Goal: Transaction & Acquisition: Purchase product/service

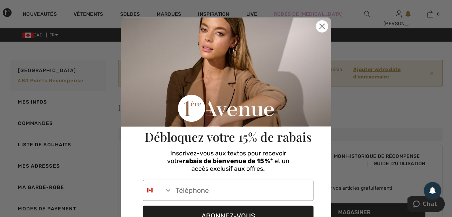
click at [320, 22] on circle "Close dialog" at bounding box center [323, 27] width 12 height 12
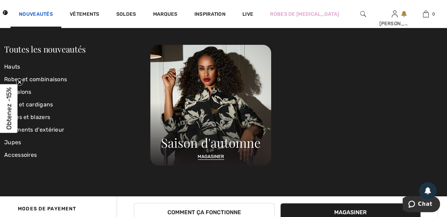
click at [49, 12] on link "Nouveautés" at bounding box center [36, 14] width 34 height 7
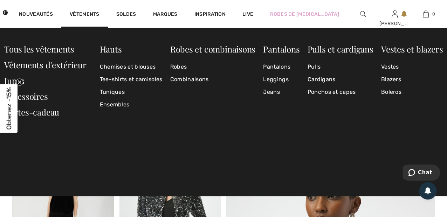
click at [83, 11] on div "Vêtements" at bounding box center [84, 14] width 47 height 28
click at [387, 67] on link "Vestes" at bounding box center [412, 67] width 62 height 13
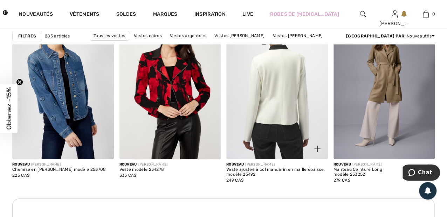
scroll to position [1402, 0]
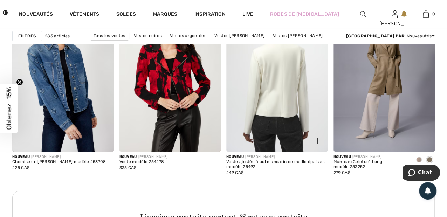
click at [291, 115] on img at bounding box center [277, 76] width 102 height 152
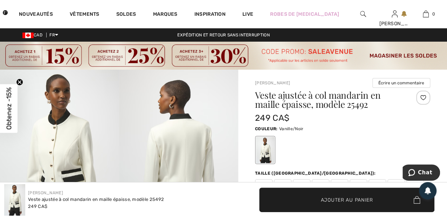
click at [317, 199] on span "✔ Ajouté au panier" at bounding box center [336, 199] width 55 height 7
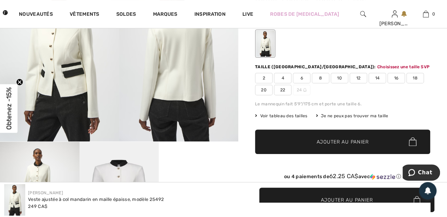
scroll to position [114, 0]
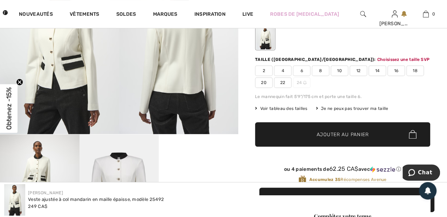
click at [379, 70] on span "14" at bounding box center [378, 71] width 18 height 11
click at [361, 137] on span "Ajouter au panier" at bounding box center [343, 134] width 52 height 7
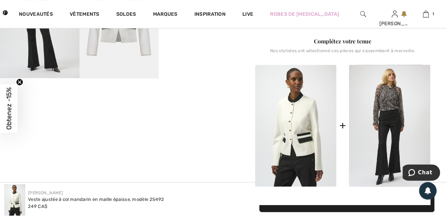
scroll to position [219, 0]
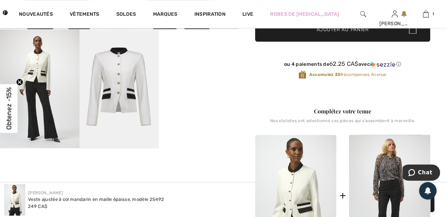
drag, startPoint x: 346, startPoint y: 134, endPoint x: 266, endPoint y: 122, distance: 80.9
click at [266, 122] on div "Nos stylistes ont sélectionné ces pièces qui s'assemblent à merveille." at bounding box center [342, 123] width 175 height 11
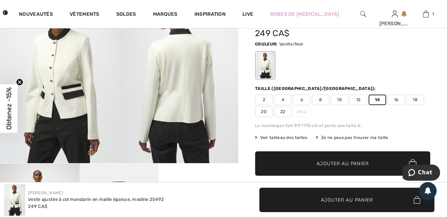
scroll to position [79, 0]
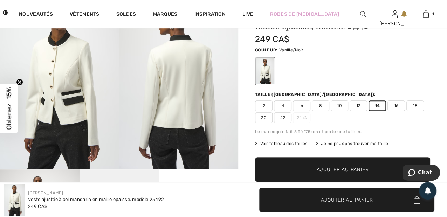
click at [352, 168] on span "Ajouter au panier" at bounding box center [343, 169] width 52 height 7
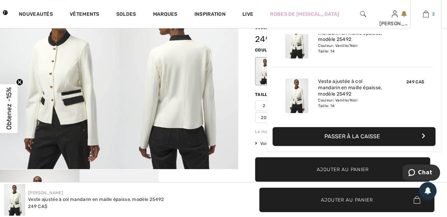
click at [427, 11] on img at bounding box center [426, 14] width 6 height 8
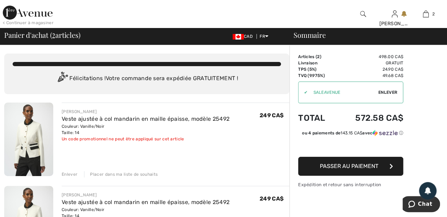
click at [388, 91] on span "Enlever" at bounding box center [388, 92] width 19 height 6
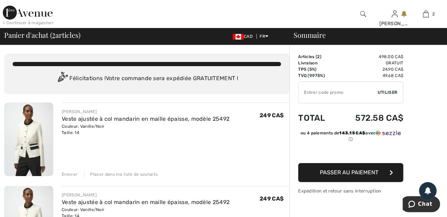
scroll to position [35, 0]
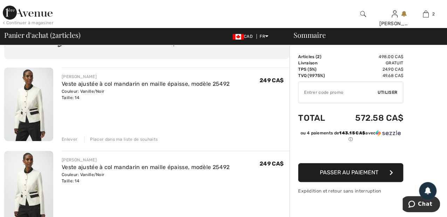
click at [66, 137] on div "Enlever" at bounding box center [70, 139] width 16 height 6
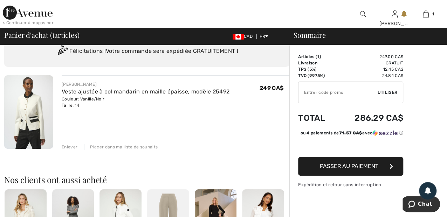
scroll to position [0, 0]
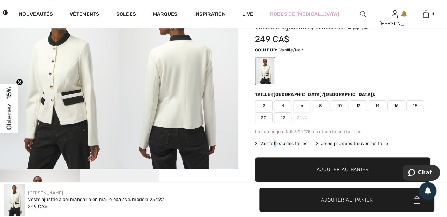
click at [274, 144] on span "Voir tableau des tailles" at bounding box center [281, 144] width 53 height 6
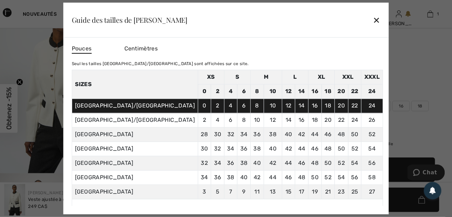
click at [373, 16] on div "✕" at bounding box center [376, 20] width 7 height 15
